Goal: Task Accomplishment & Management: Manage account settings

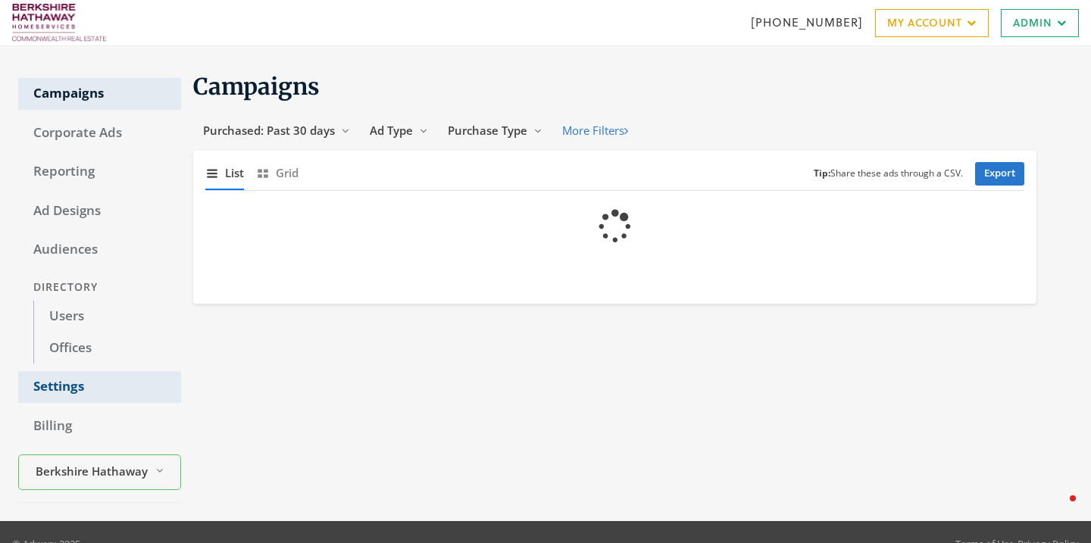
click at [53, 384] on link "Settings" at bounding box center [99, 387] width 163 height 32
select select "[PERSON_NAME]"
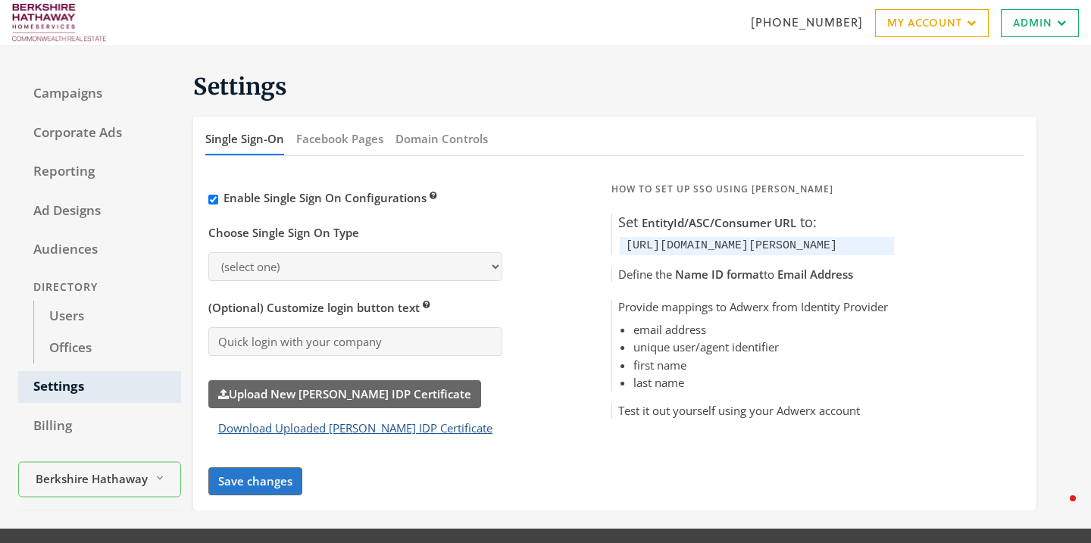
click at [376, 422] on button "Download Uploaded [PERSON_NAME] IDP Certificate" at bounding box center [355, 428] width 294 height 28
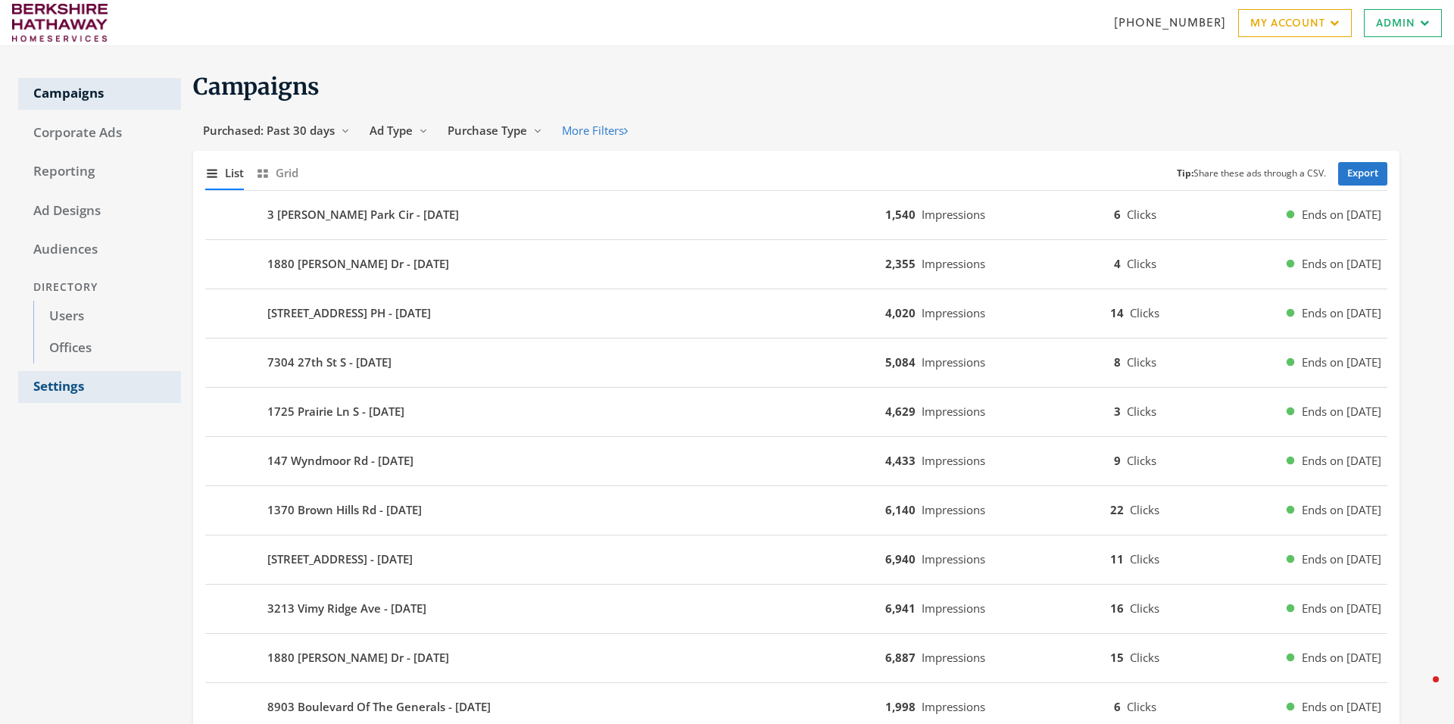
click at [58, 383] on link "Settings" at bounding box center [99, 387] width 163 height 32
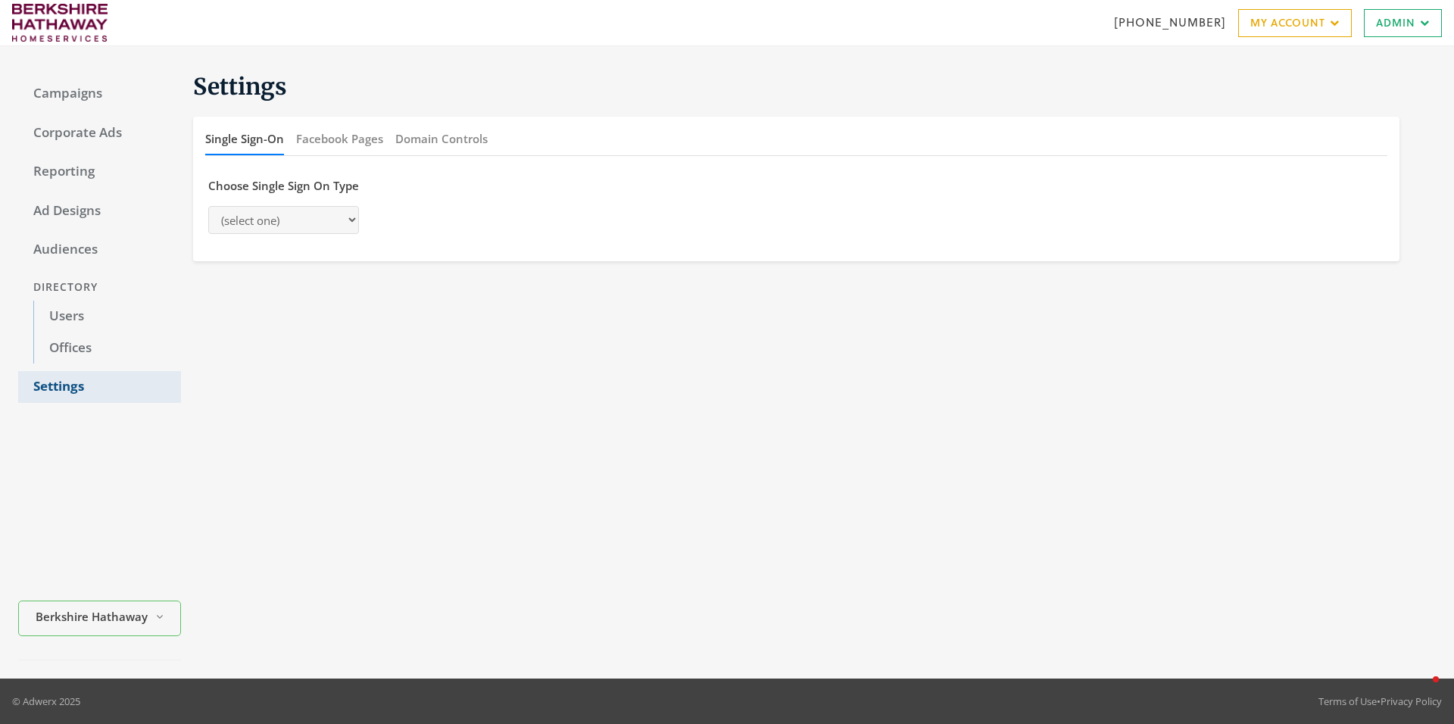
select select "[PERSON_NAME]"
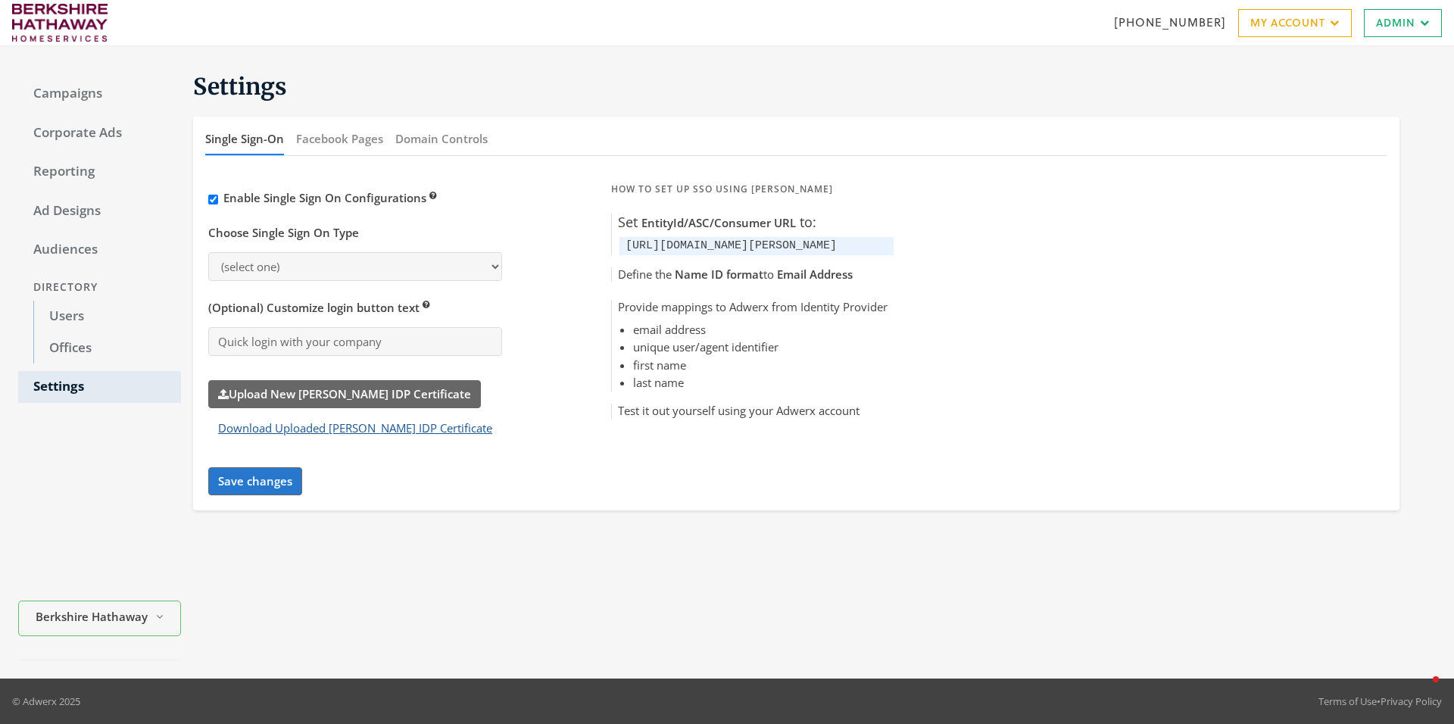
click at [299, 429] on button "Download Uploaded [PERSON_NAME] IDP Certificate" at bounding box center [355, 428] width 294 height 28
click at [707, 55] on div "Campaigns Corporate Ads Reporting Ad Designs Audiences Directory Users Offices …" at bounding box center [727, 362] width 1454 height 632
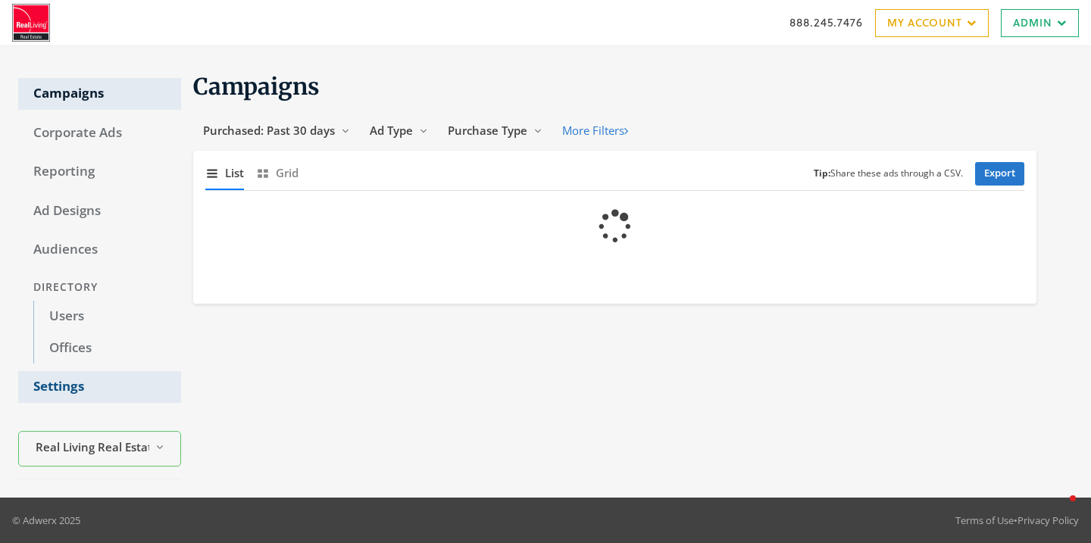
click at [54, 386] on link "Settings" at bounding box center [99, 387] width 163 height 32
select select "[PERSON_NAME]"
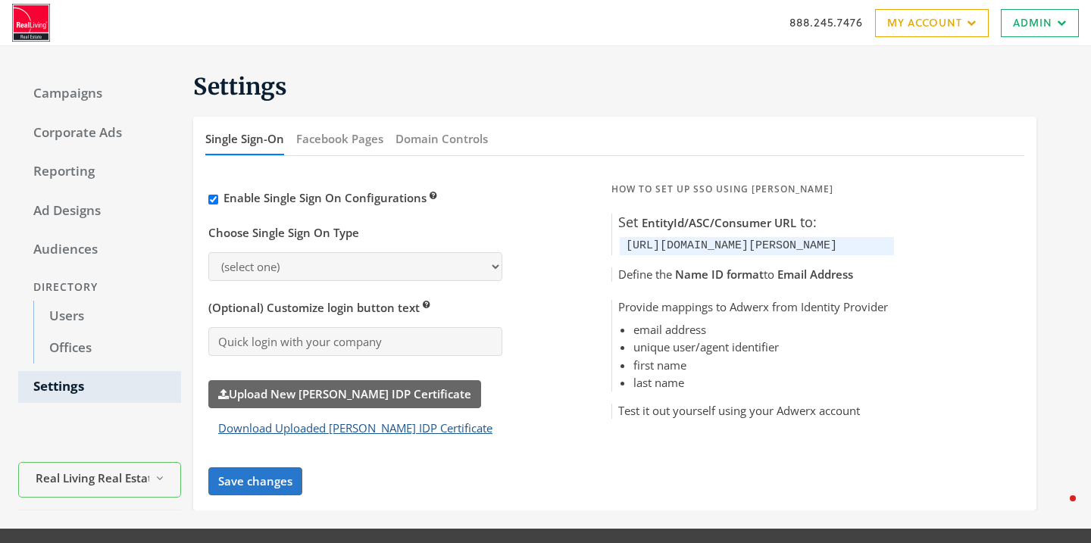
click at [349, 429] on button "Download Uploaded [PERSON_NAME] IDP Certificate" at bounding box center [355, 428] width 294 height 28
